Goal: Use online tool/utility: Utilize a website feature to perform a specific function

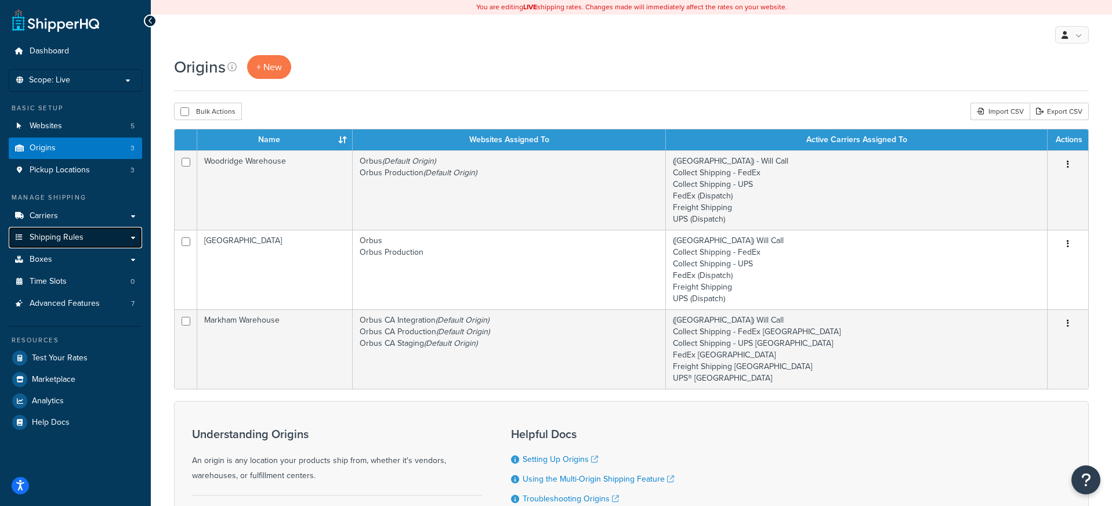
click at [104, 231] on link "Shipping Rules" at bounding box center [75, 237] width 133 height 21
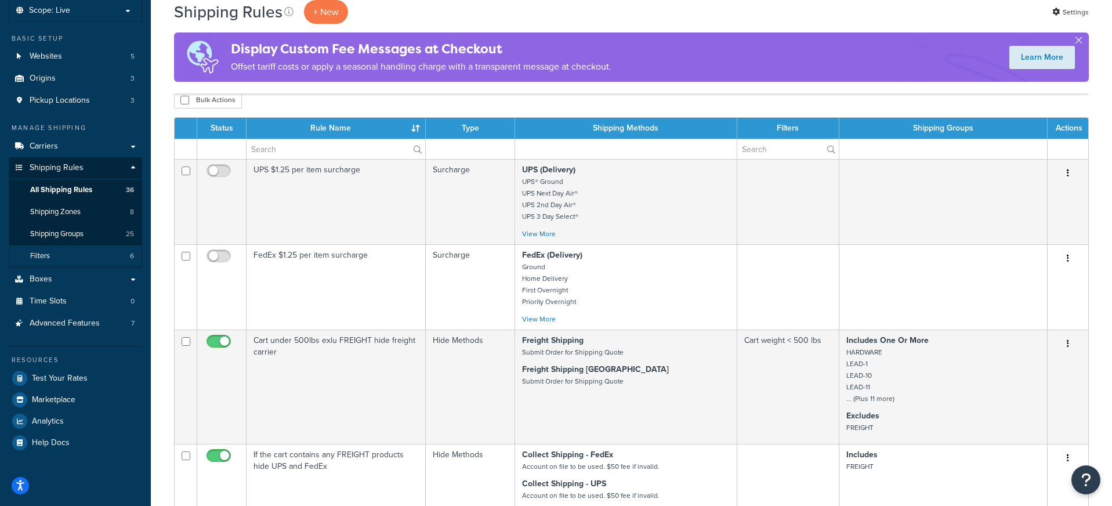
scroll to position [71, 0]
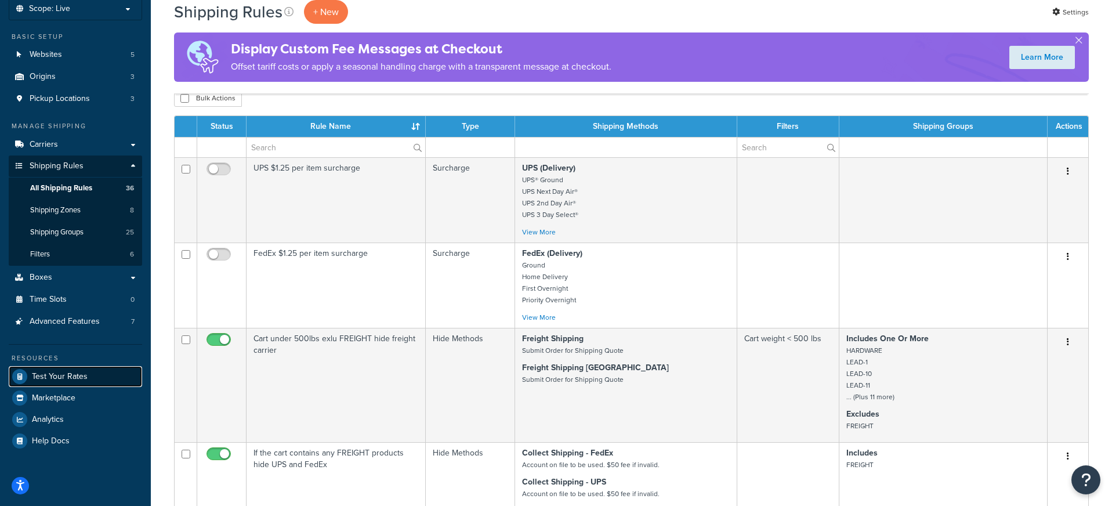
click at [96, 380] on link "Test Your Rates" at bounding box center [75, 376] width 133 height 21
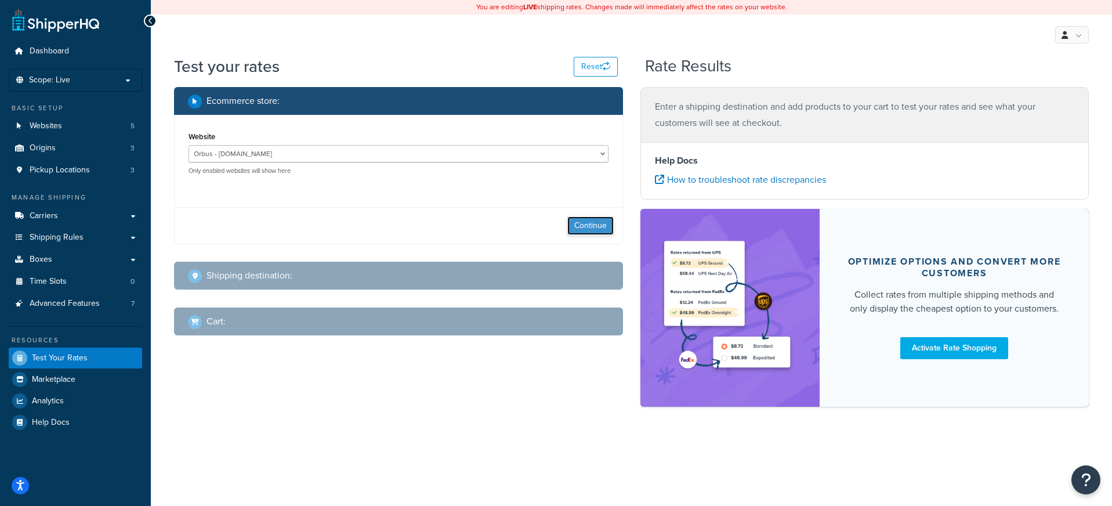
click at [575, 230] on button "Continue" at bounding box center [590, 225] width 46 height 19
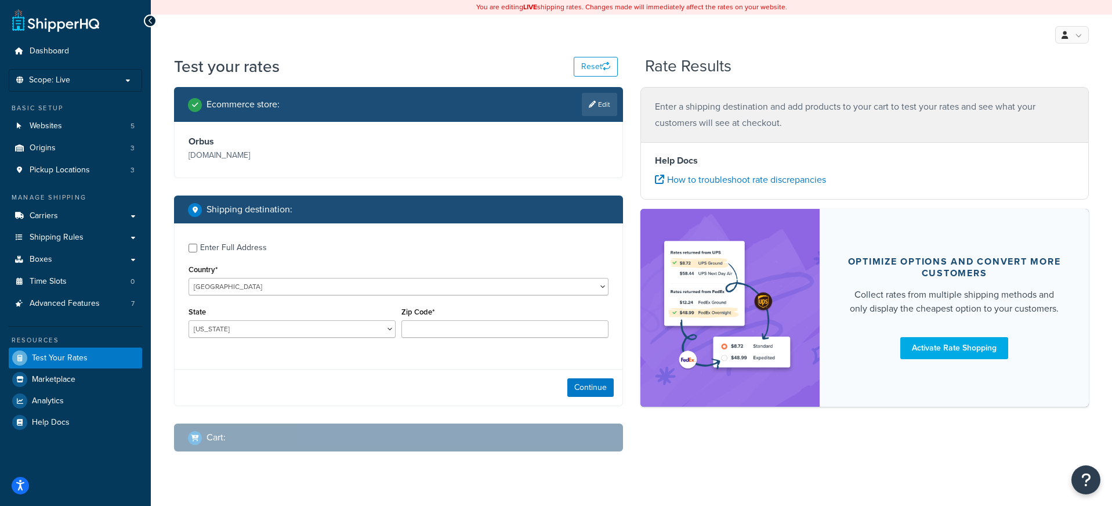
click at [233, 248] on div "Enter Full Address" at bounding box center [233, 247] width 67 height 16
click at [197, 248] on input "Enter Full Address" at bounding box center [192, 248] width 9 height 9
checkbox input "true"
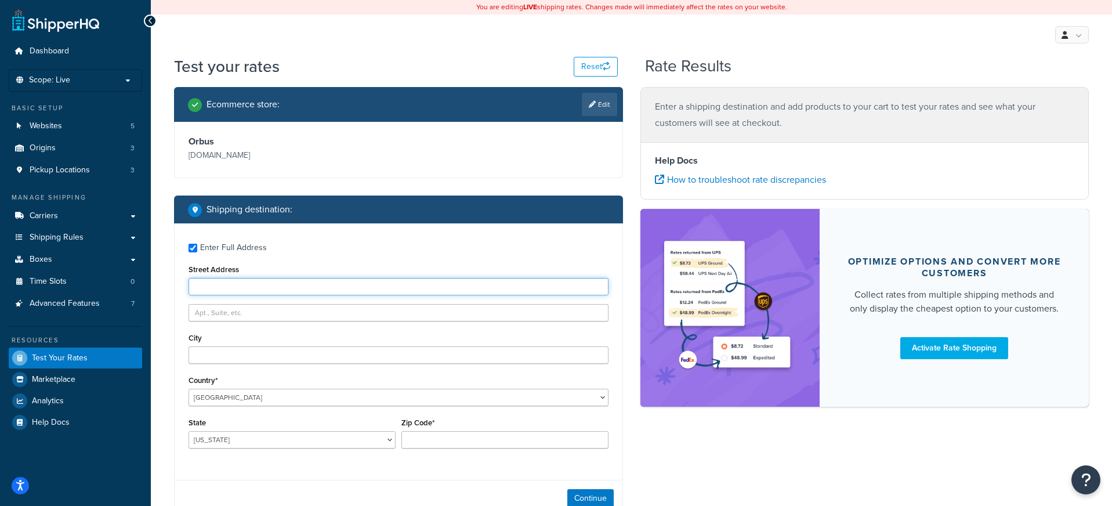
click at [241, 287] on input "Street Address" at bounding box center [398, 286] width 420 height 17
type input "[STREET_ADDRESS][PERSON_NAME]"
click at [249, 359] on input "City" at bounding box center [398, 354] width 420 height 17
type input "BURBANK"
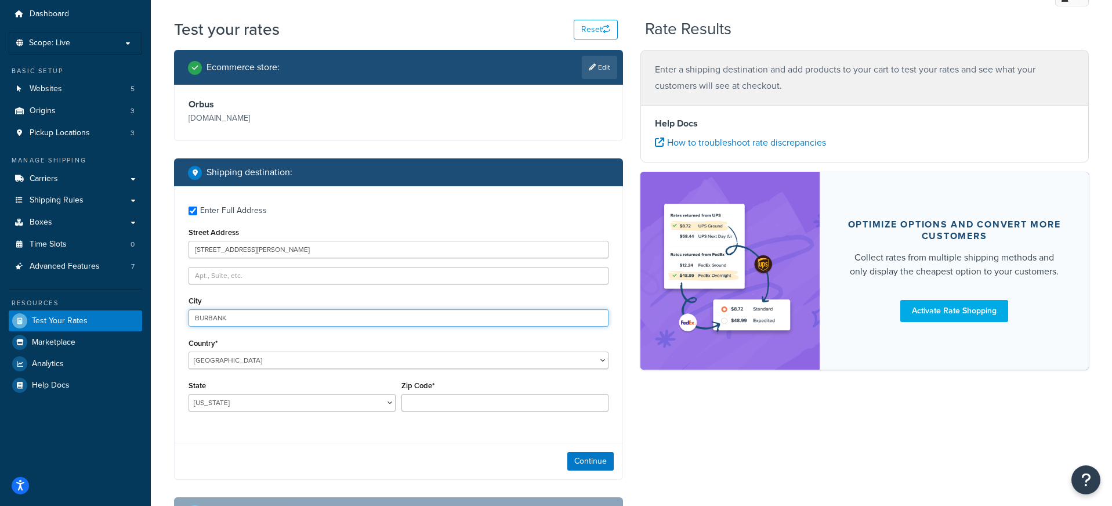
scroll to position [52, 0]
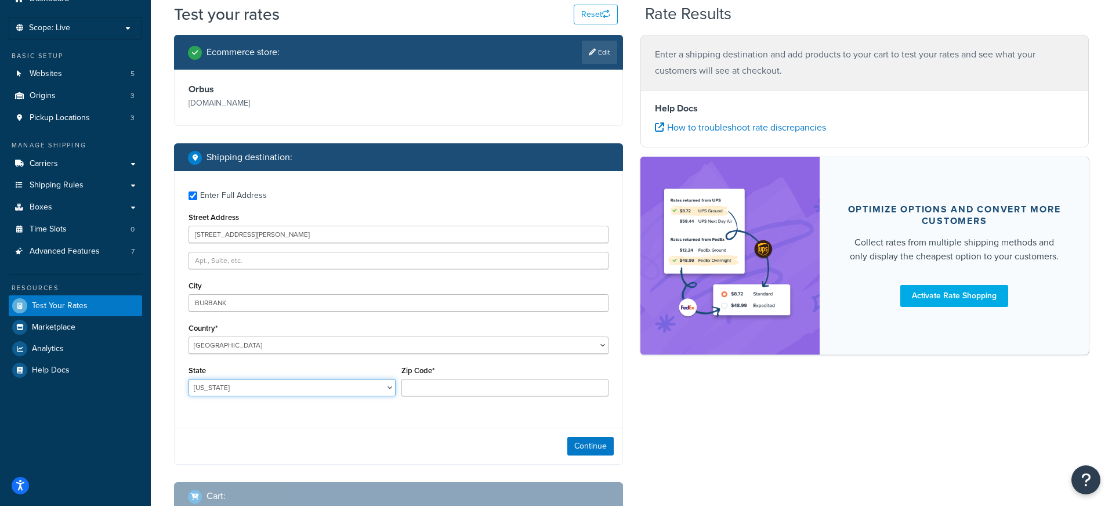
click at [247, 388] on select "[US_STATE] [US_STATE] [US_STATE] [US_STATE] [US_STATE] Armed Forces Americas Ar…" at bounding box center [291, 387] width 207 height 17
select select "IL"
click at [188, 379] on select "[US_STATE] [US_STATE] [US_STATE] [US_STATE] [US_STATE] Armed Forces Americas Ar…" at bounding box center [291, 387] width 207 height 17
click at [485, 391] on input "Zip Code*" at bounding box center [504, 387] width 207 height 17
type input "60459"
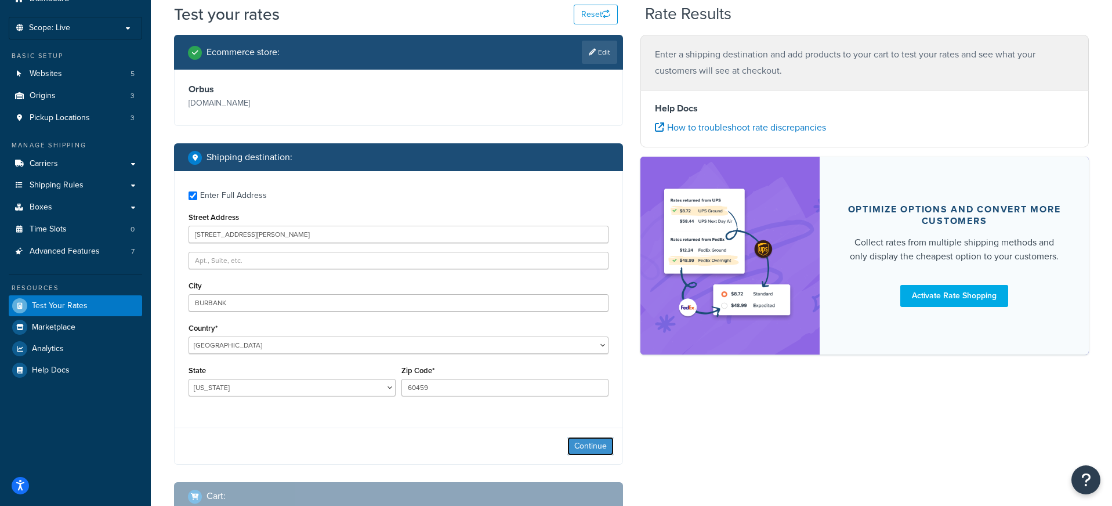
click at [592, 449] on button "Continue" at bounding box center [590, 446] width 46 height 19
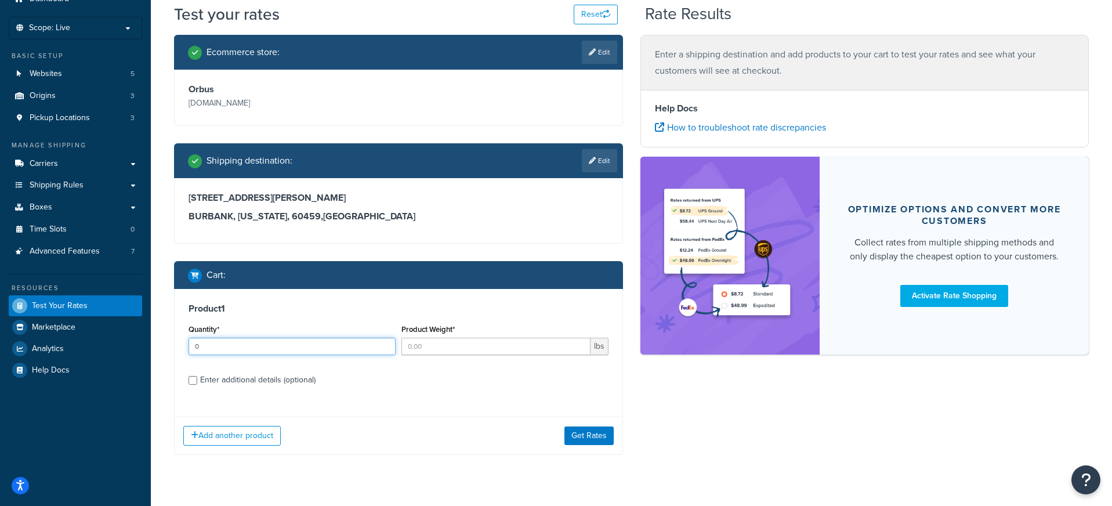
click at [383, 347] on input "0" at bounding box center [291, 345] width 207 height 17
click at [369, 345] on input "0" at bounding box center [291, 345] width 207 height 17
type input "10"
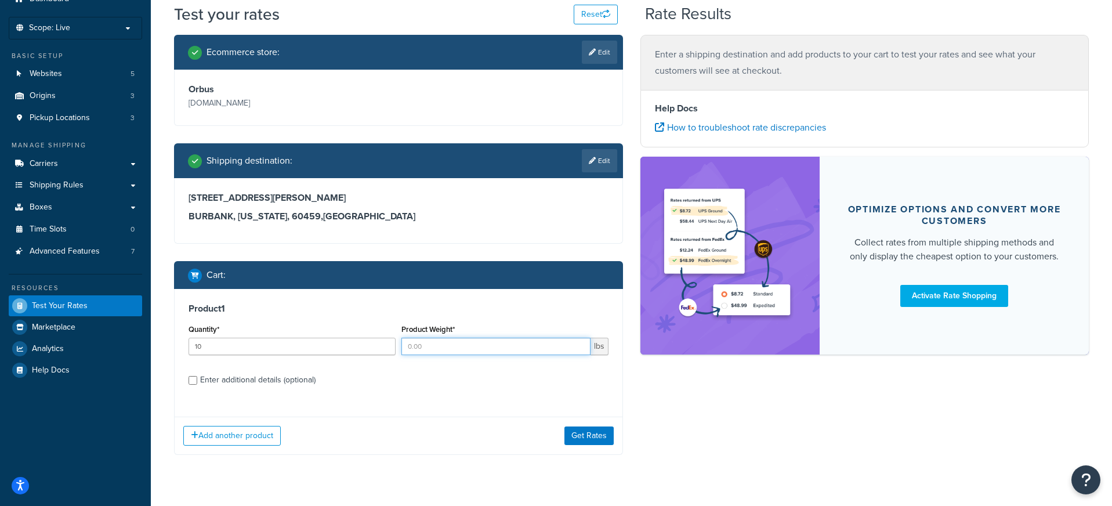
click at [490, 346] on input "Product Weight*" at bounding box center [495, 345] width 189 height 17
type input "10"
click at [572, 431] on button "Get Rates" at bounding box center [588, 435] width 49 height 19
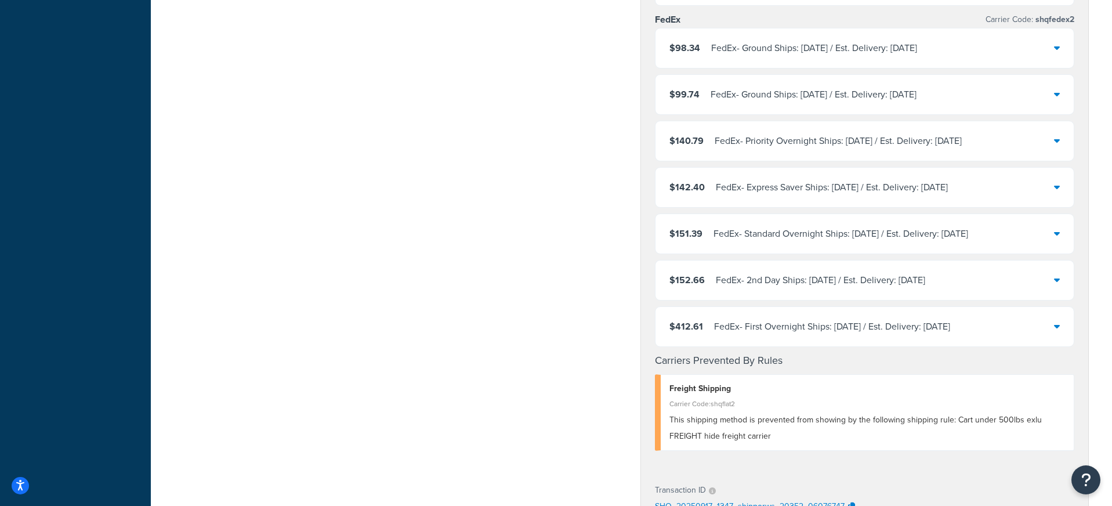
scroll to position [504, 0]
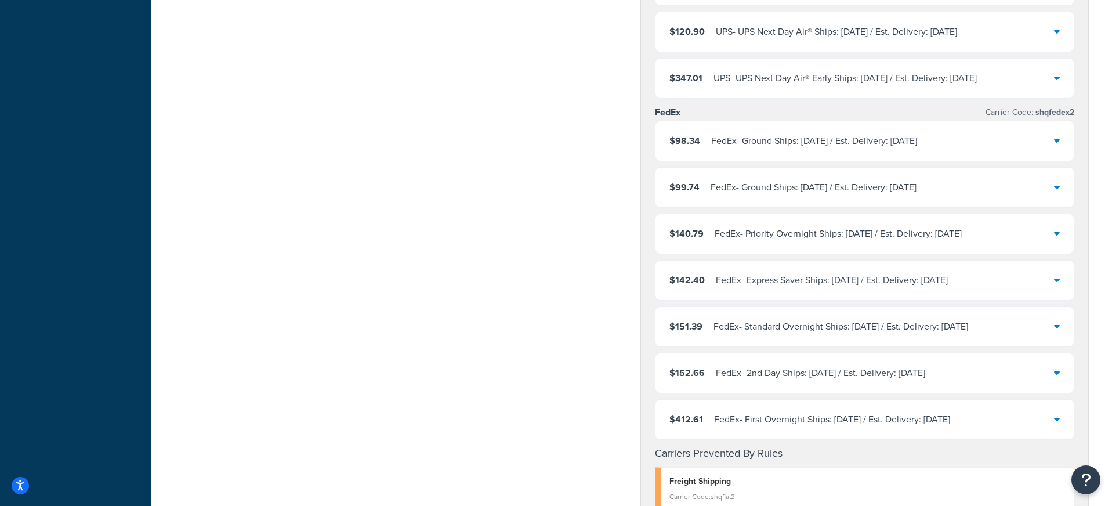
click at [765, 145] on div "FedEx - Ground Ships: [DATE] / Est. Delivery: [DATE]" at bounding box center [814, 141] width 206 height 16
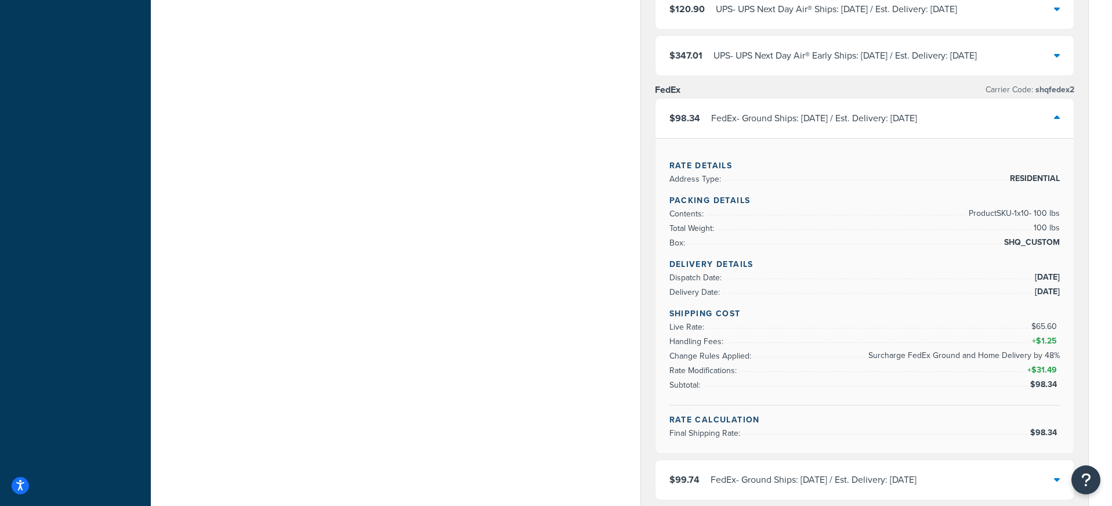
scroll to position [528, 0]
drag, startPoint x: 1035, startPoint y: 354, endPoint x: 1050, endPoint y: 354, distance: 14.5
click at [1050, 354] on span "Surcharge FedEx Ground and Home Delivery by 48%" at bounding box center [962, 354] width 194 height 14
drag, startPoint x: 1017, startPoint y: 354, endPoint x: 1022, endPoint y: 358, distance: 6.2
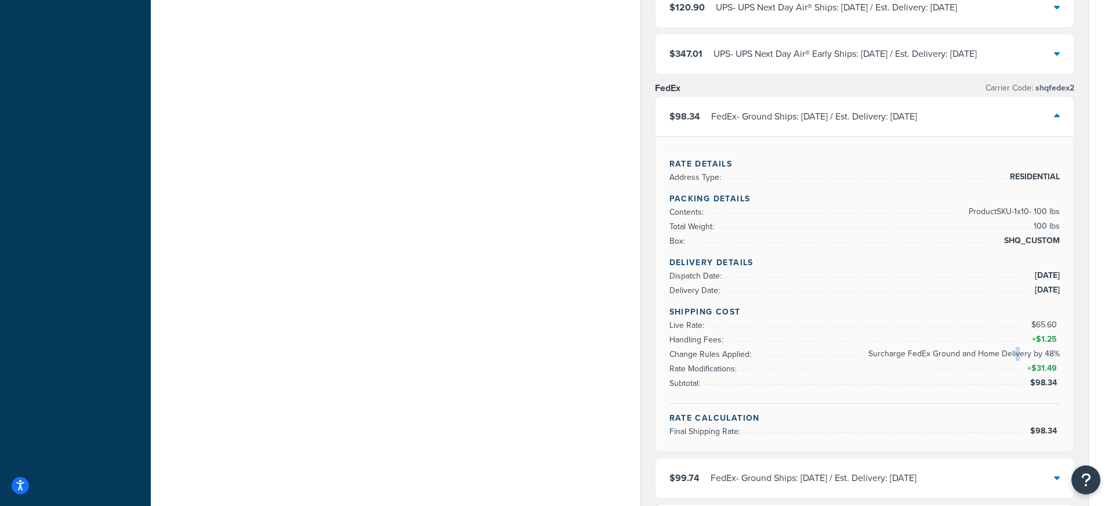
click at [1022, 358] on span "Surcharge FedEx Ground and Home Delivery by 48%" at bounding box center [962, 354] width 194 height 14
drag, startPoint x: 1037, startPoint y: 340, endPoint x: 1038, endPoint y: 365, distance: 25.0
click at [1038, 365] on ul "Live Rate: $65.60 Handling Fees: + $1.25 Change Rules Applied: Surcharge FedEx …" at bounding box center [864, 354] width 391 height 72
click at [1038, 365] on span "$31.49" at bounding box center [1045, 368] width 28 height 12
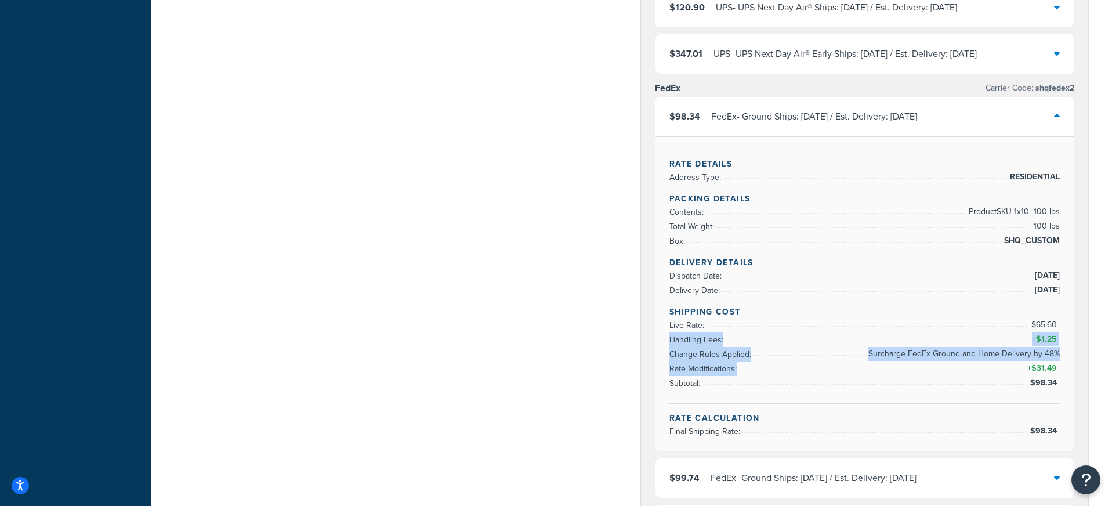
drag, startPoint x: 1061, startPoint y: 364, endPoint x: 998, endPoint y: 335, distance: 69.3
click at [998, 335] on div "Rate Details Address Type: RESIDENTIAL Packing Details Contents: Product SKU-1 …" at bounding box center [864, 293] width 419 height 315
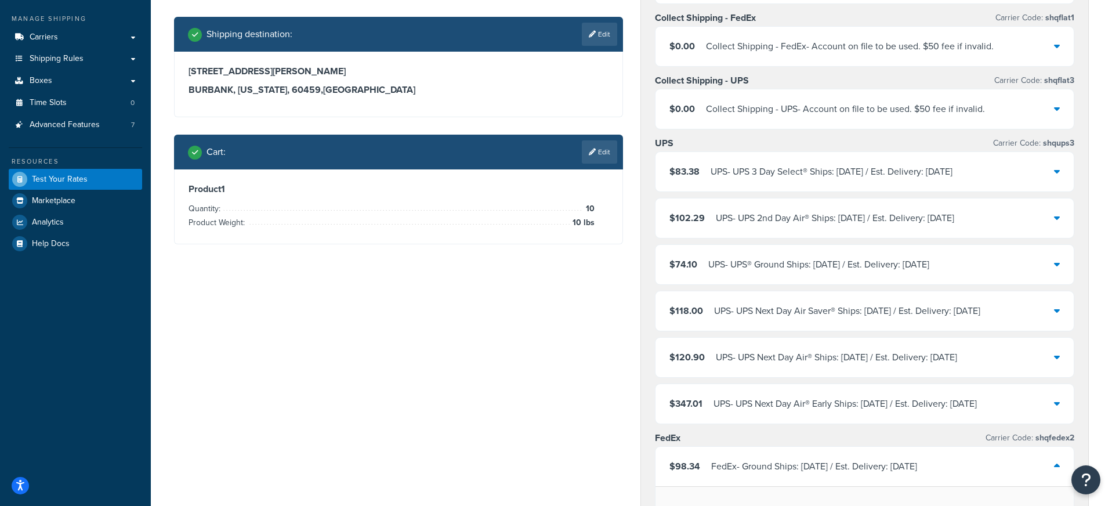
scroll to position [202, 0]
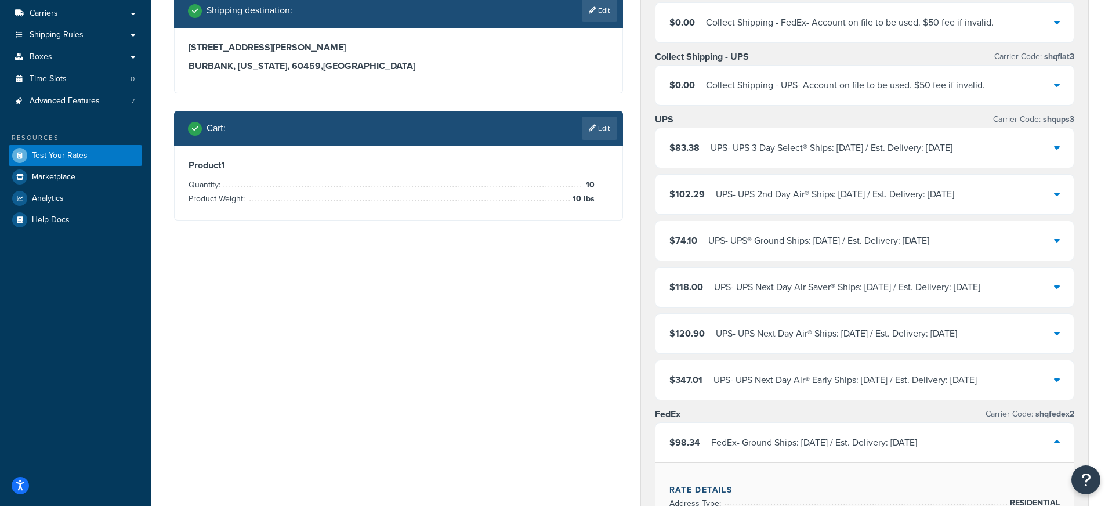
click at [880, 245] on div "UPS - UPS® Ground Ships: [DATE] / Est. Delivery: [DATE]" at bounding box center [818, 241] width 221 height 16
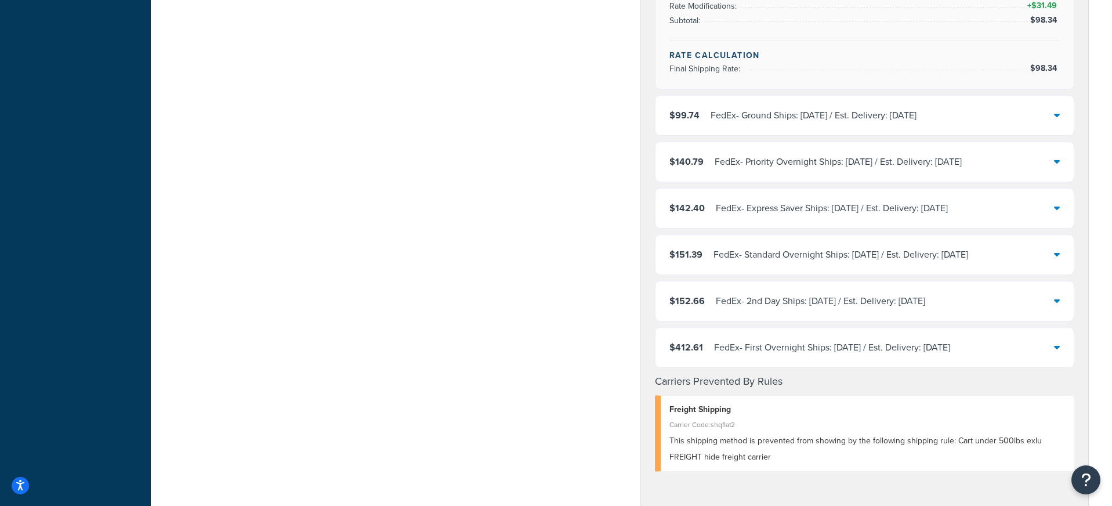
scroll to position [1233, 0]
click at [741, 302] on div "FedEx - 2nd Day Ships: [DATE] / Est. Delivery: [DATE]" at bounding box center [820, 302] width 209 height 16
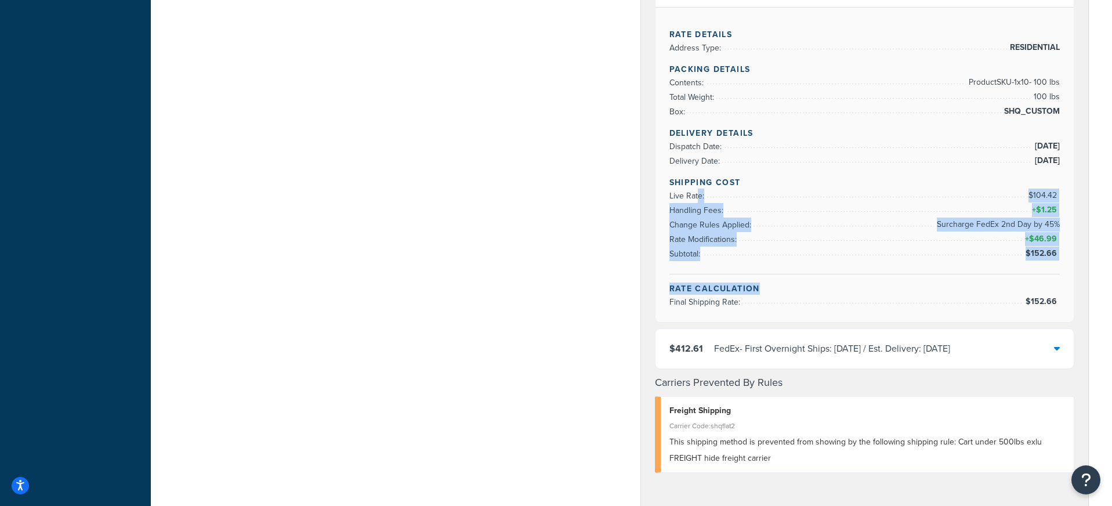
drag, startPoint x: 805, startPoint y: 297, endPoint x: 698, endPoint y: 194, distance: 149.3
click at [698, 194] on div "Rate Details Address Type: RESIDENTIAL Packing Details Contents: Product SKU-1 …" at bounding box center [864, 164] width 419 height 315
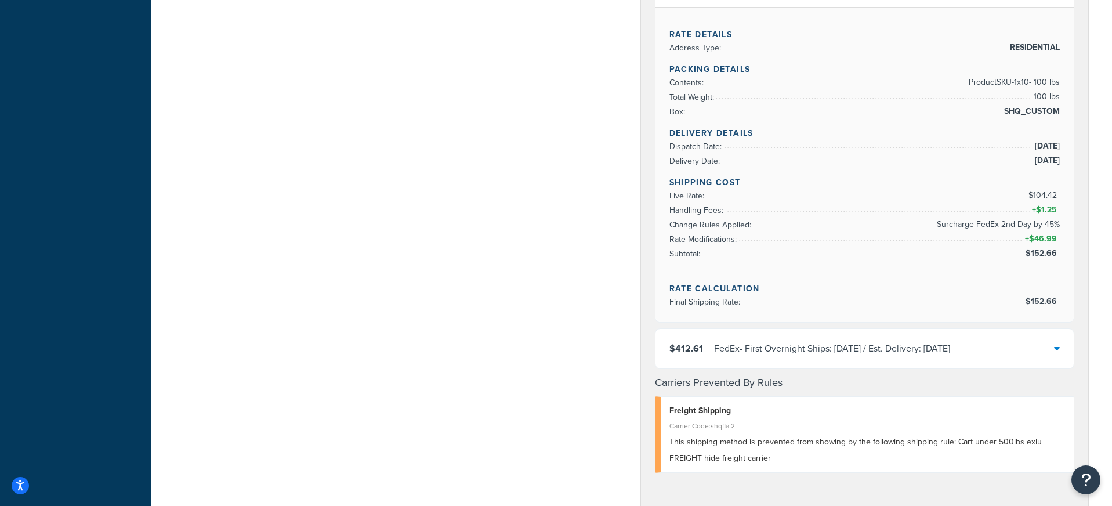
click at [698, 194] on span "Live Rate:" at bounding box center [688, 196] width 38 height 12
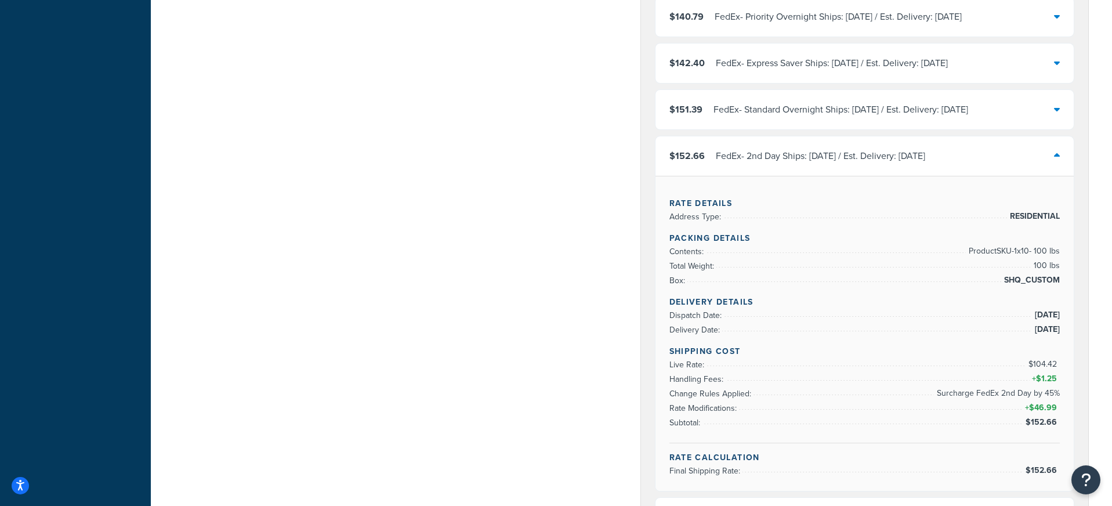
scroll to position [1069, 0]
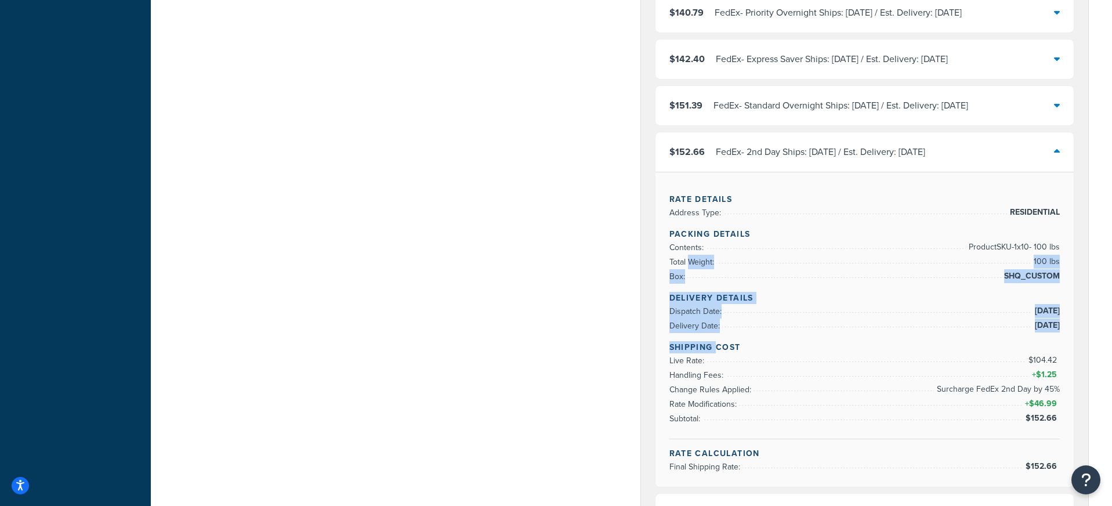
drag, startPoint x: 692, startPoint y: 281, endPoint x: 715, endPoint y: 350, distance: 72.1
click at [715, 350] on div "Rate Details Address Type: RESIDENTIAL Packing Details Contents: Product SKU-1 …" at bounding box center [864, 329] width 419 height 315
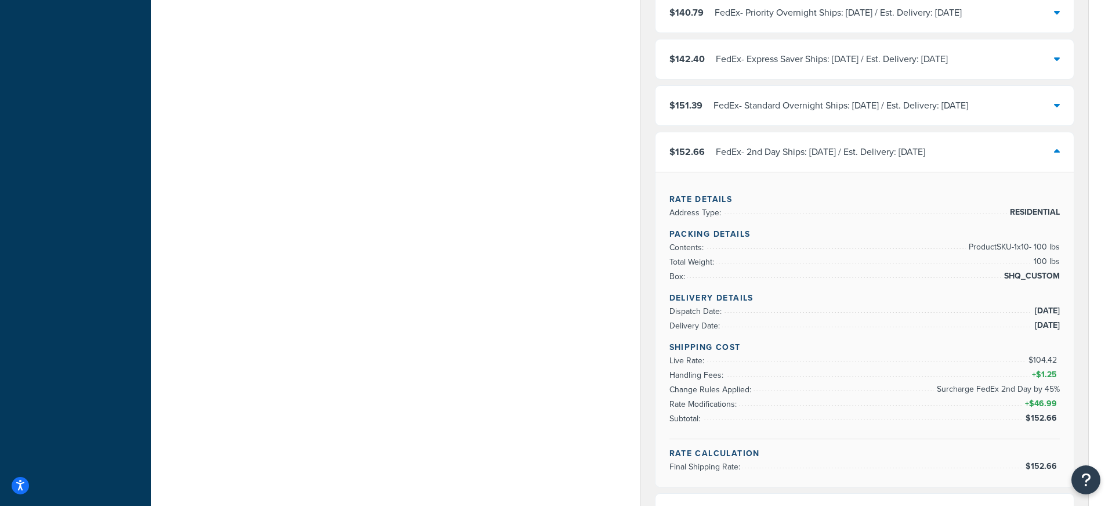
click at [655, 358] on div "Rate Details Address Type: RESIDENTIAL Packing Details Contents: Product SKU-1 …" at bounding box center [864, 329] width 419 height 315
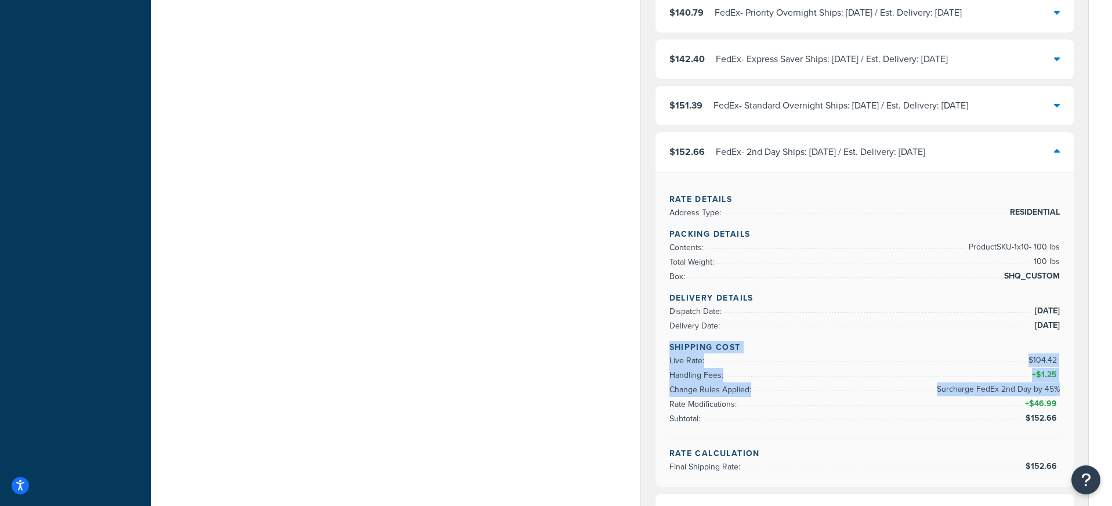
drag, startPoint x: 656, startPoint y: 339, endPoint x: 993, endPoint y: 406, distance: 342.9
click at [993, 406] on div "Rate Details Address Type: RESIDENTIAL Packing Details Contents: Product SKU-1 …" at bounding box center [864, 329] width 419 height 315
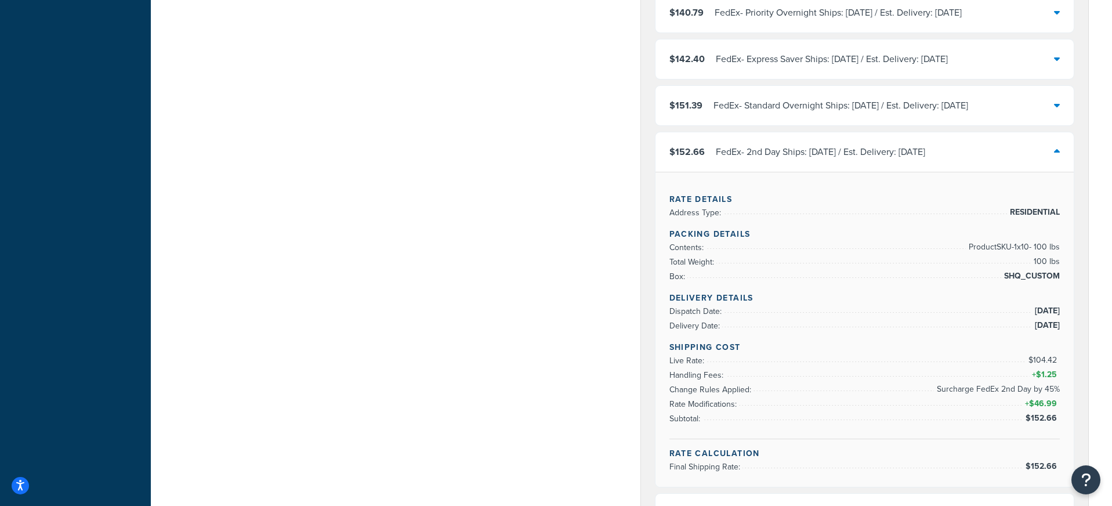
click at [710, 205] on li "Address Type: RESIDENTIAL" at bounding box center [864, 212] width 391 height 14
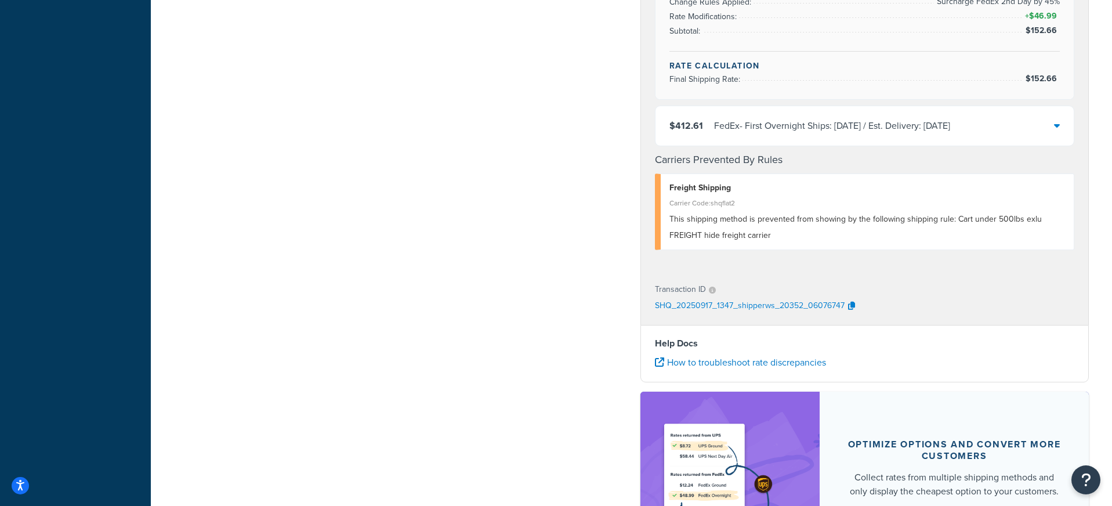
scroll to position [1462, 0]
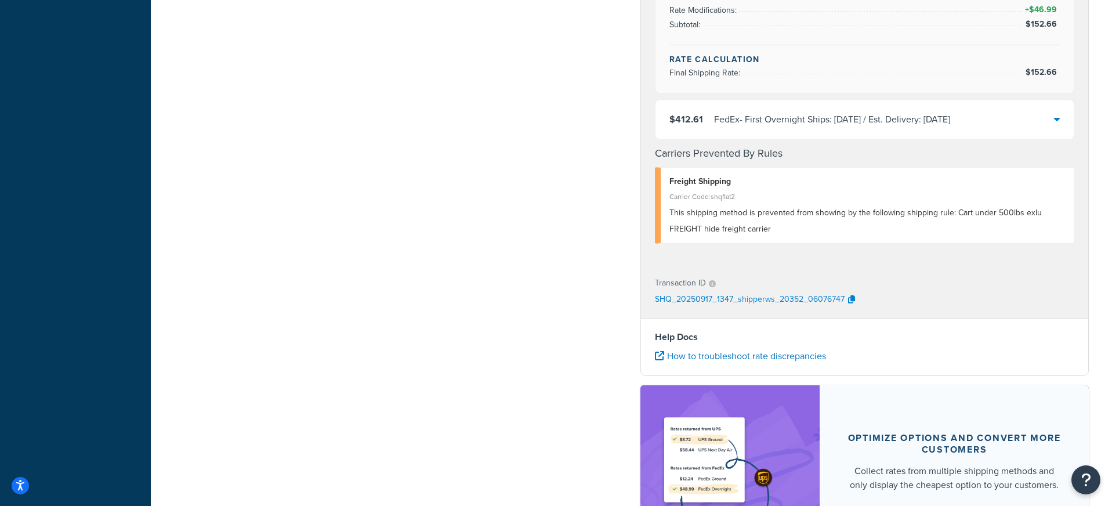
click at [735, 300] on p "SHQ_20250917_1347_shipperws_20352_06076747" at bounding box center [750, 299] width 190 height 17
click at [852, 299] on icon "button" at bounding box center [851, 299] width 7 height 8
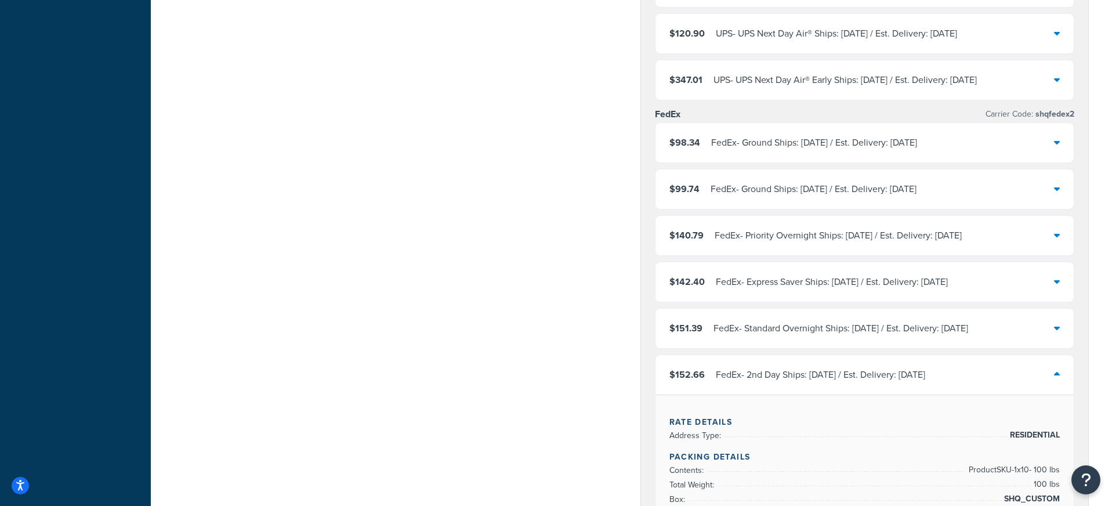
scroll to position [843, 0]
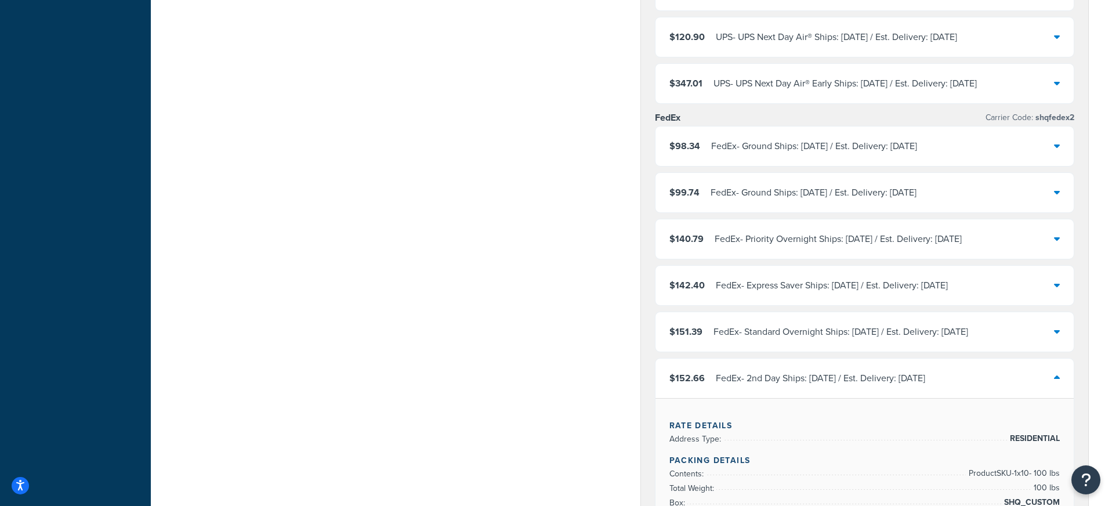
click at [800, 389] on div "$152.66 FedEx - 2nd Day Ships: [DATE] / Est. Delivery: [DATE]" at bounding box center [864, 377] width 419 height 39
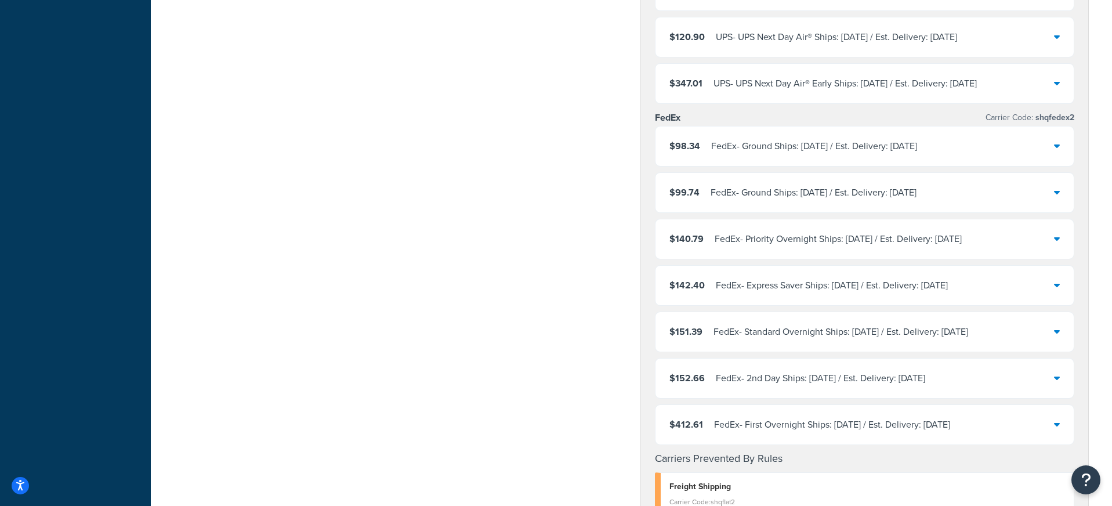
click at [797, 382] on div "FedEx - 2nd Day Ships: [DATE] / Est. Delivery: [DATE]" at bounding box center [820, 378] width 209 height 16
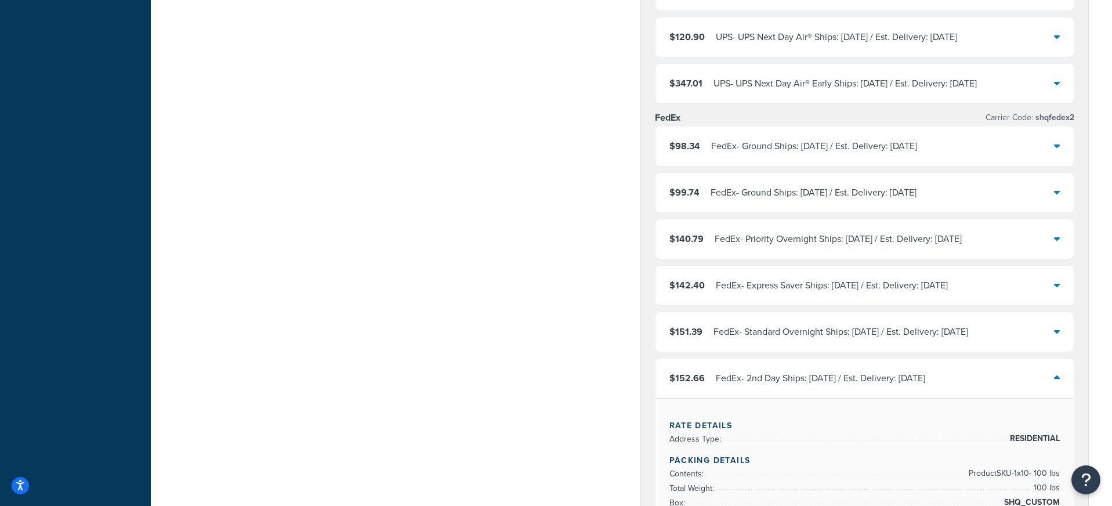
click at [797, 383] on div "FedEx - 2nd Day Ships: [DATE] / Est. Delivery: [DATE]" at bounding box center [820, 378] width 209 height 16
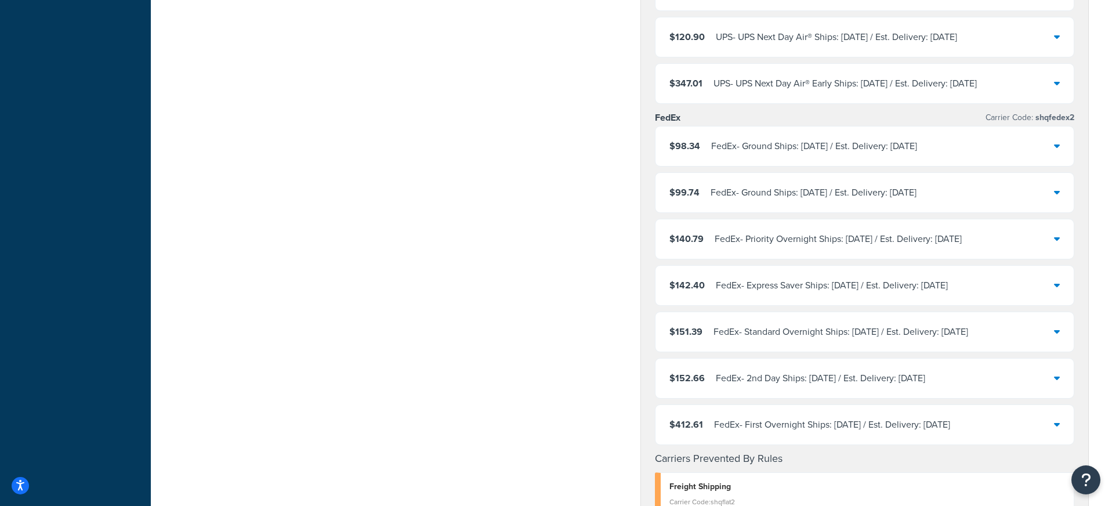
click at [749, 158] on div "$98.34 FedEx - Ground Ships: [DATE] / Est. Delivery: [DATE]" at bounding box center [864, 145] width 419 height 39
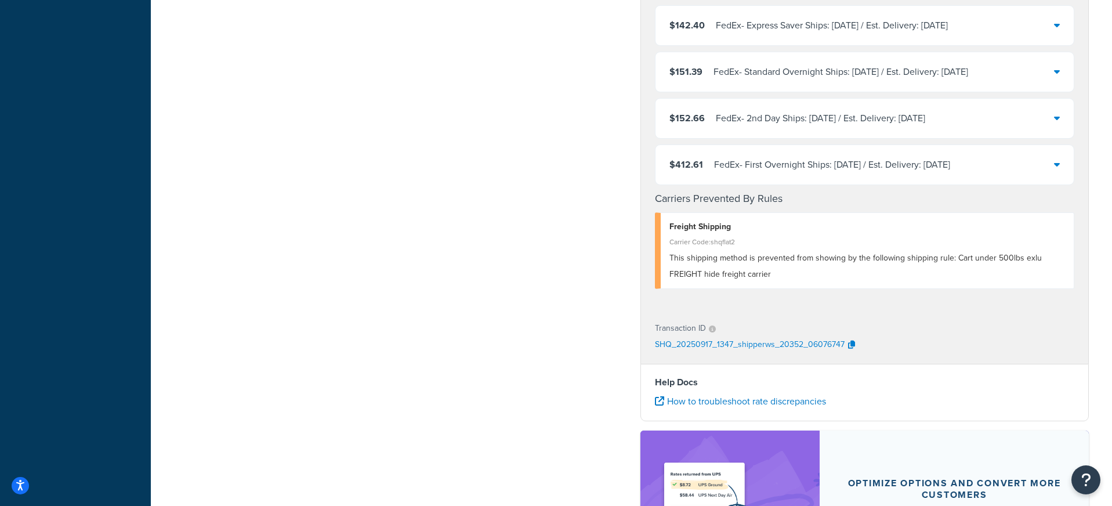
scroll to position [1422, 0]
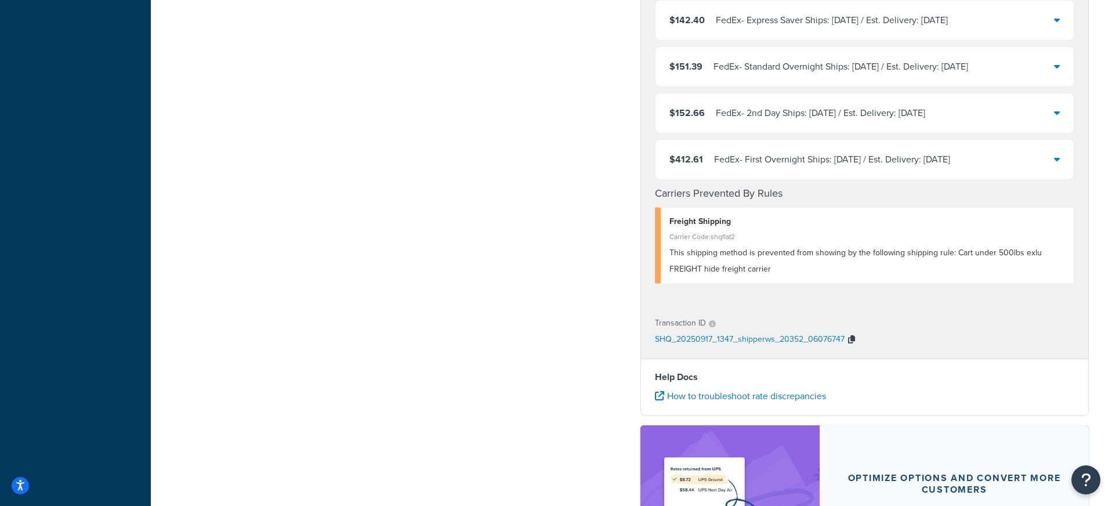
click at [848, 337] on icon "button" at bounding box center [851, 339] width 7 height 8
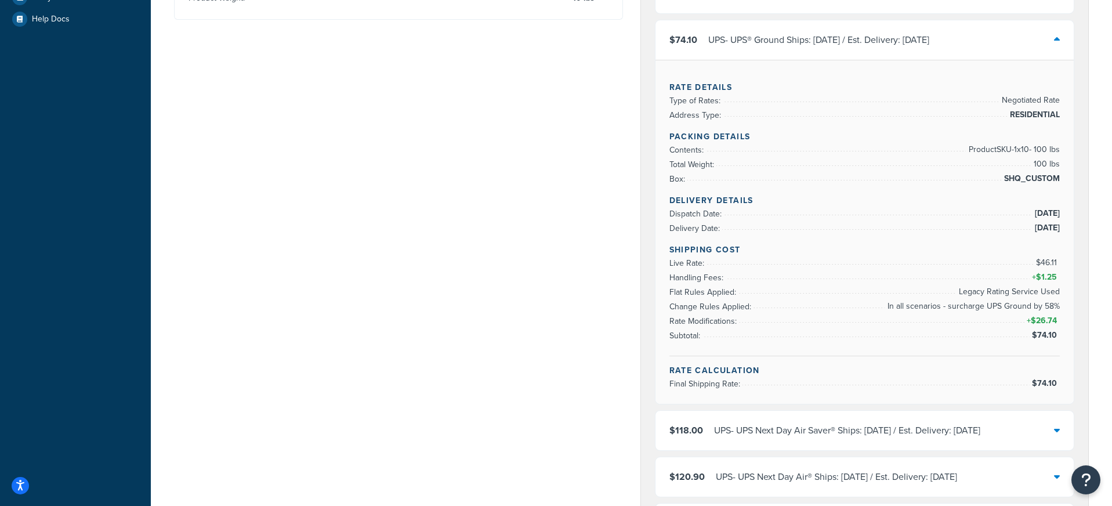
scroll to position [342, 0]
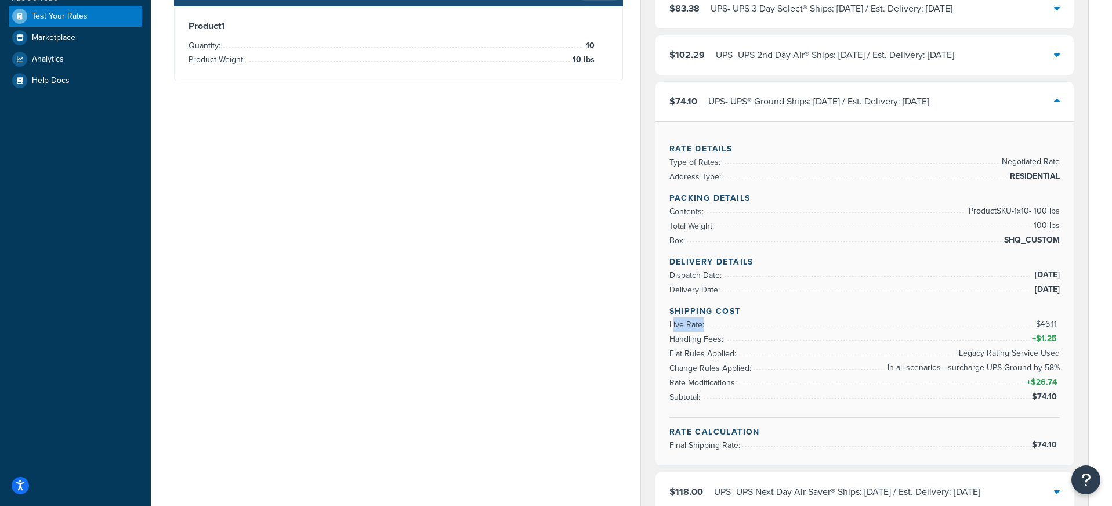
drag, startPoint x: 672, startPoint y: 326, endPoint x: 1058, endPoint y: 327, distance: 385.6
click at [1061, 328] on div "Rate Details Type of Rates: Negotiated Rate Address Type: RESIDENTIAL Packing D…" at bounding box center [864, 293] width 419 height 344
click at [1057, 327] on span "$46.11" at bounding box center [1048, 324] width 24 height 12
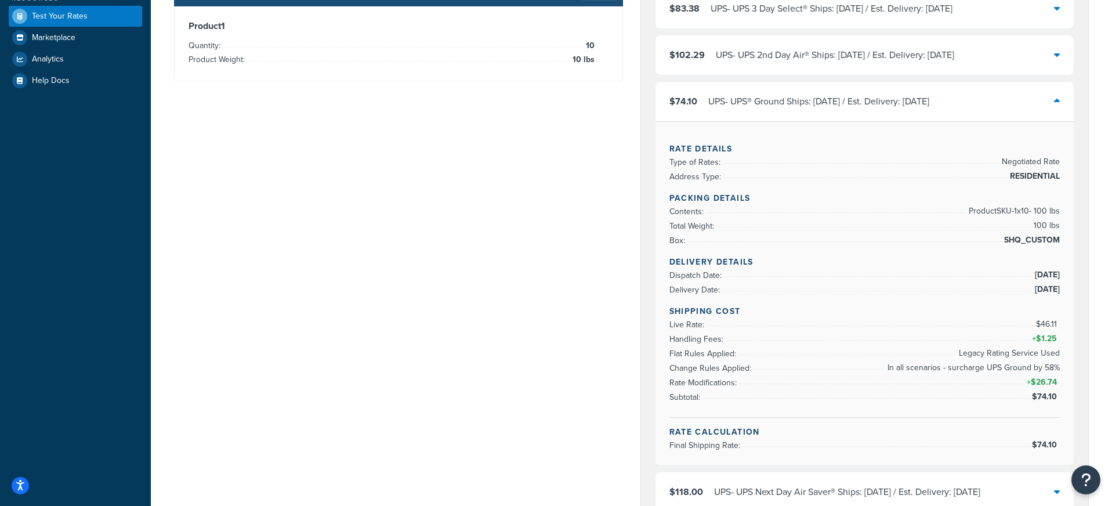
click at [1057, 326] on span "$46.11" at bounding box center [1048, 324] width 24 height 12
click at [1050, 341] on span "$1.25" at bounding box center [1048, 338] width 24 height 12
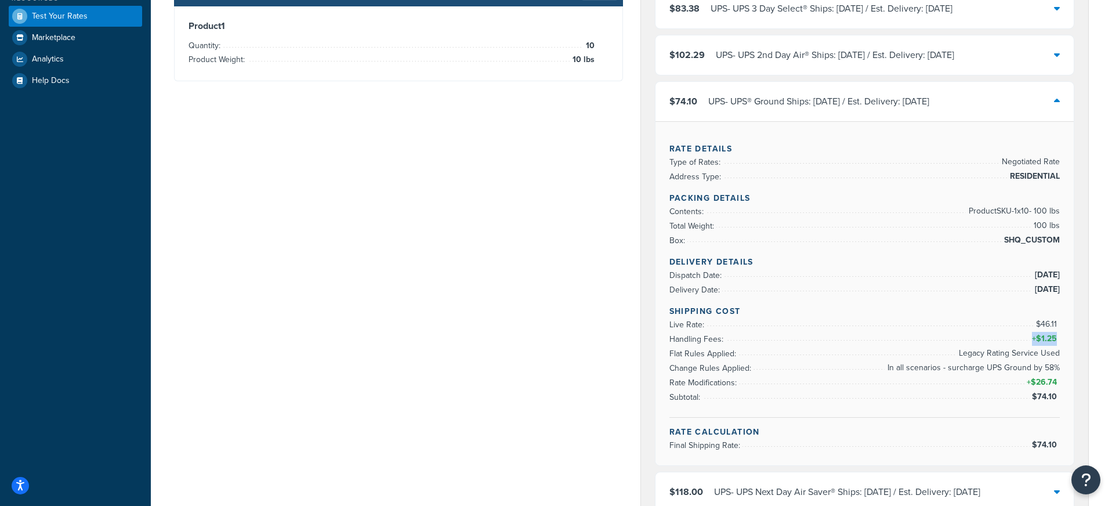
click at [1050, 341] on span "$1.25" at bounding box center [1048, 338] width 24 height 12
drag, startPoint x: 1036, startPoint y: 368, endPoint x: 1059, endPoint y: 368, distance: 23.2
click at [1059, 368] on span "In all scenarios - surcharge UPS Ground by 58%" at bounding box center [971, 368] width 175 height 14
click at [1057, 368] on span "In all scenarios - surcharge UPS Ground by 58%" at bounding box center [971, 368] width 175 height 14
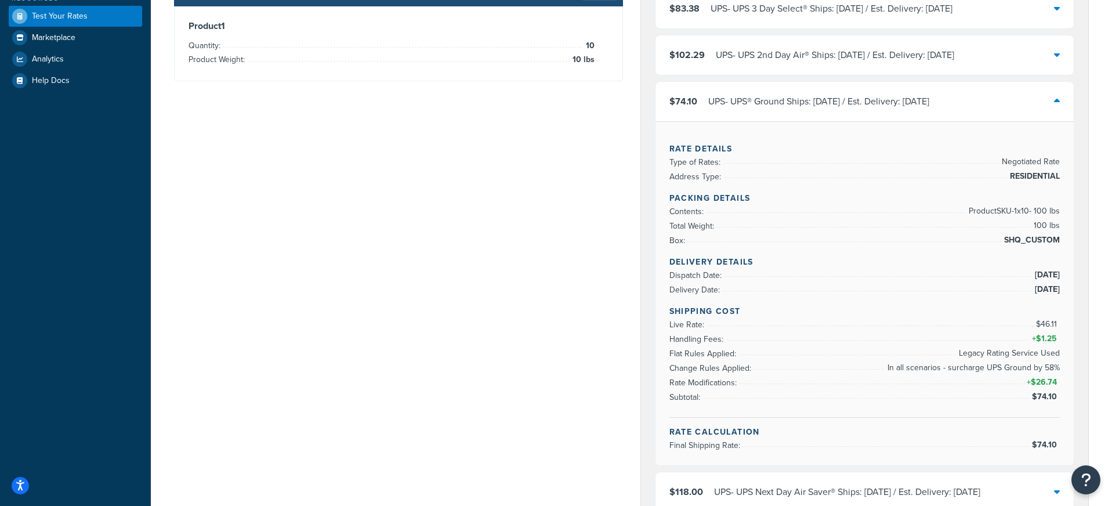
click at [1057, 368] on span "In all scenarios - surcharge UPS Ground by 58%" at bounding box center [971, 368] width 175 height 14
drag, startPoint x: 1038, startPoint y: 322, endPoint x: 1055, endPoint y: 324, distance: 16.9
click at [1055, 323] on span "$46.11" at bounding box center [1048, 324] width 24 height 12
click at [1070, 382] on div "Rate Details Type of Rates: Negotiated Rate Address Type: RESIDENTIAL Packing D…" at bounding box center [864, 293] width 419 height 344
click at [1053, 324] on span "$46.11" at bounding box center [1048, 324] width 24 height 12
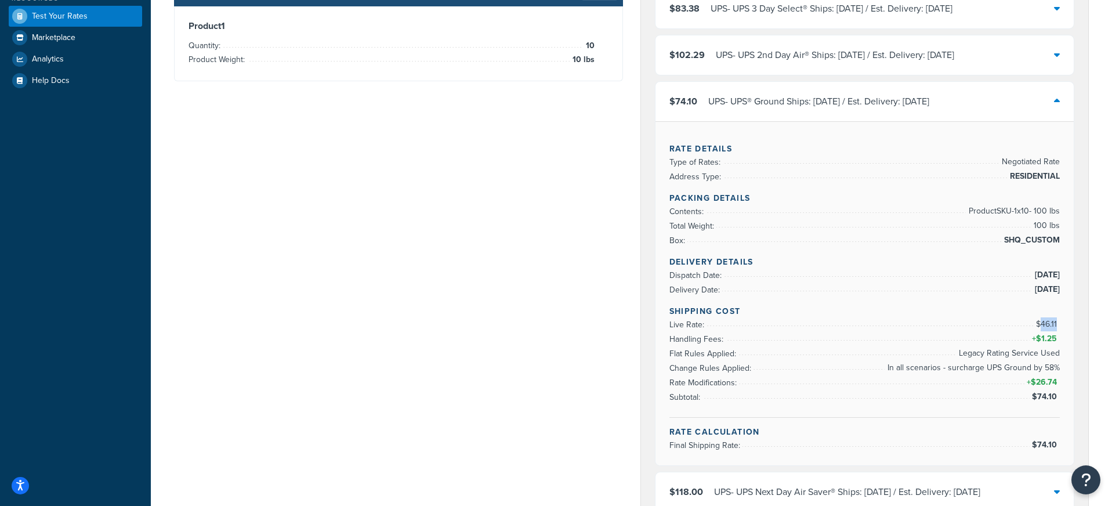
click at [1053, 324] on span "$46.11" at bounding box center [1048, 324] width 24 height 12
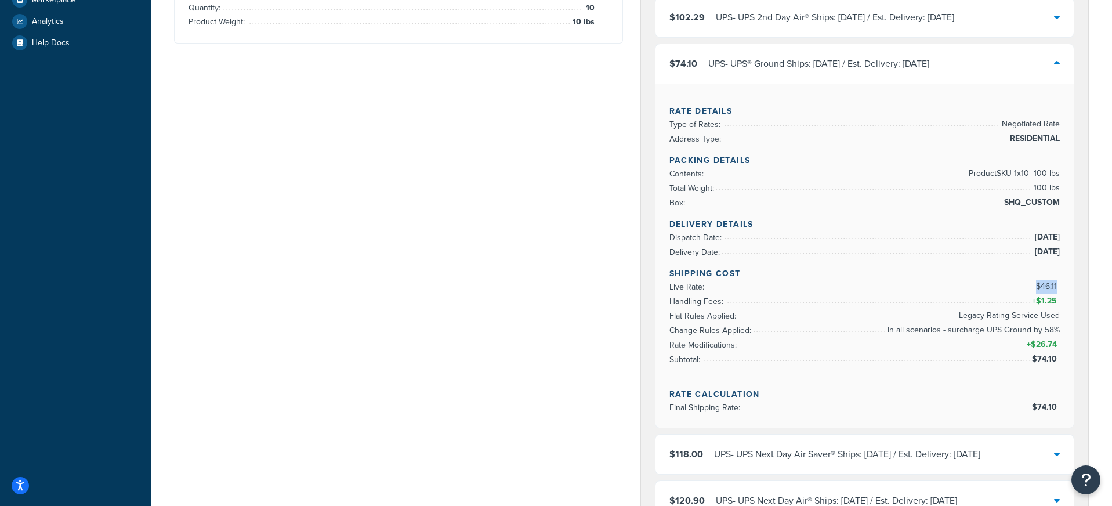
scroll to position [409, 0]
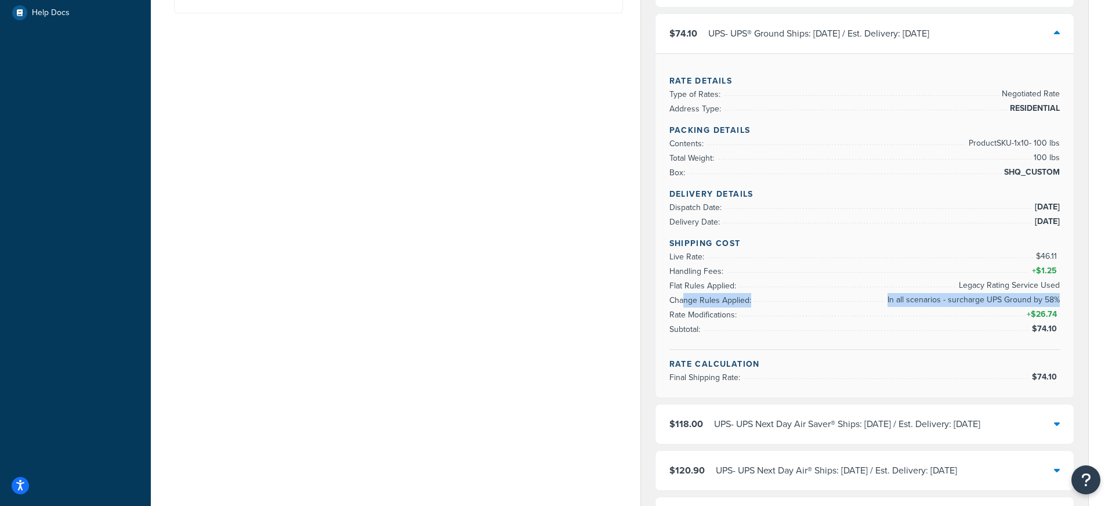
drag, startPoint x: 685, startPoint y: 301, endPoint x: 1056, endPoint y: 301, distance: 371.1
click at [1056, 301] on li "Change Rules Applied: In all scenarios - surcharge UPS Ground by 58%" at bounding box center [864, 300] width 391 height 14
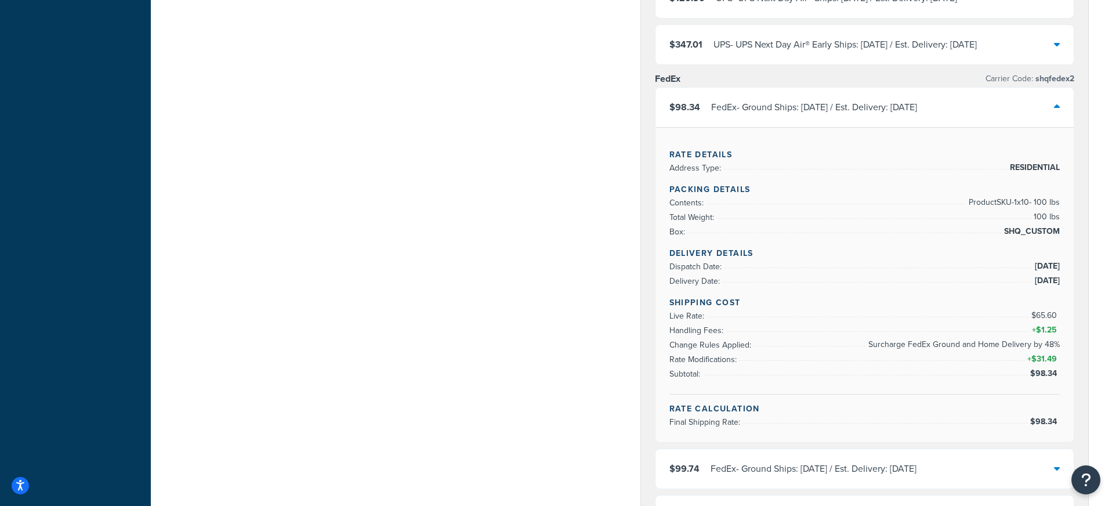
scroll to position [895, 0]
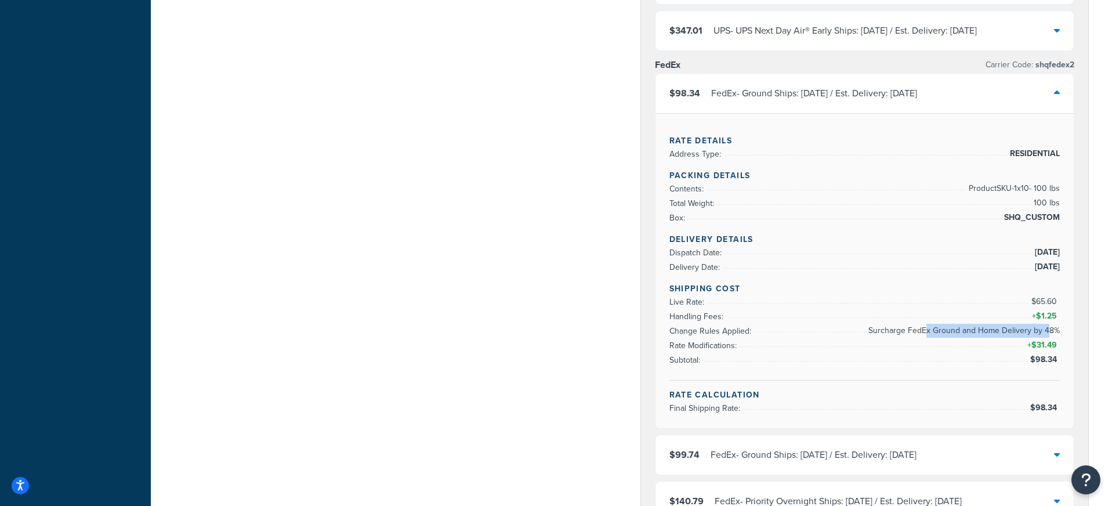
drag, startPoint x: 928, startPoint y: 332, endPoint x: 1048, endPoint y: 331, distance: 119.5
click at [1048, 331] on span "Surcharge FedEx Ground and Home Delivery by 48%" at bounding box center [962, 331] width 194 height 14
drag, startPoint x: 871, startPoint y: 331, endPoint x: 1058, endPoint y: 336, distance: 187.4
click at [1058, 336] on span "Surcharge FedEx Ground and Home Delivery by 48%" at bounding box center [962, 331] width 194 height 14
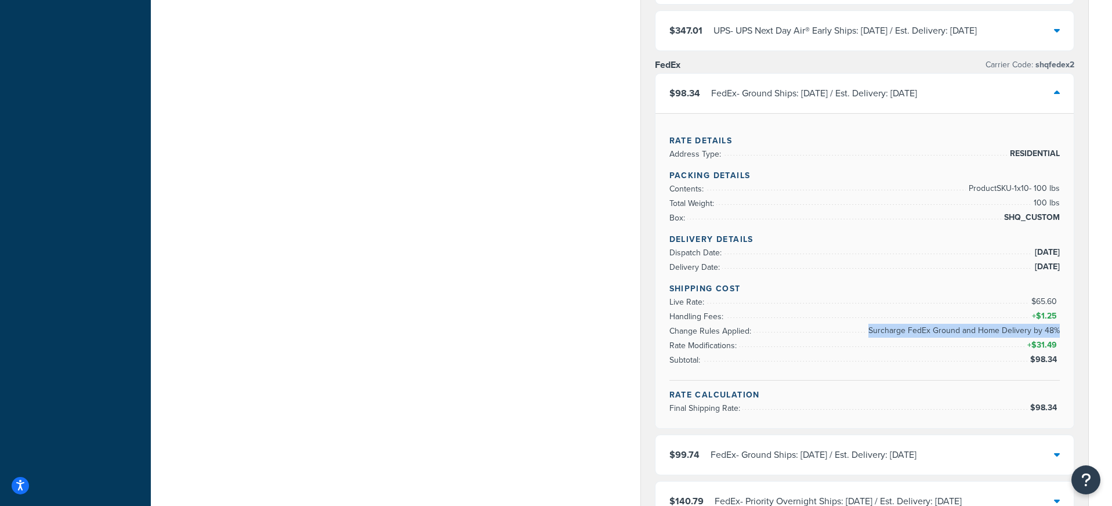
click at [1058, 336] on span "Surcharge FedEx Ground and Home Delivery by 48%" at bounding box center [962, 331] width 194 height 14
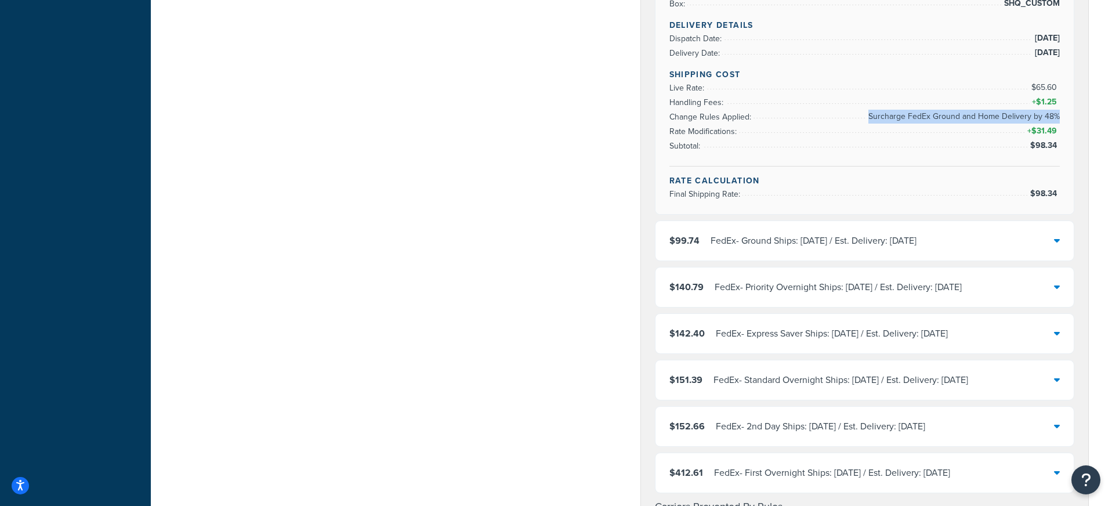
scroll to position [1011, 0]
